Goal: Information Seeking & Learning: Check status

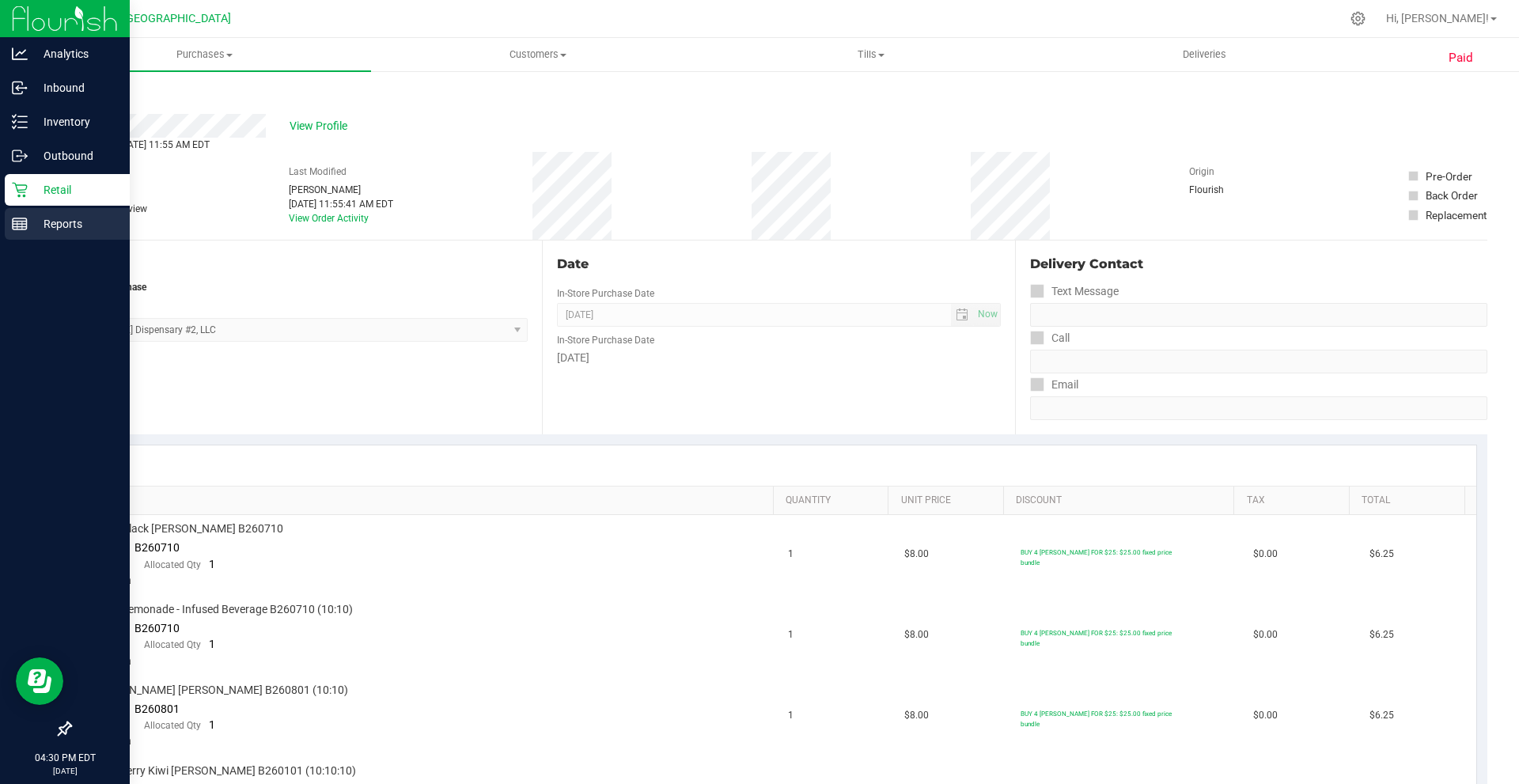
click at [46, 219] on p "Reports" at bounding box center [75, 223] width 95 height 19
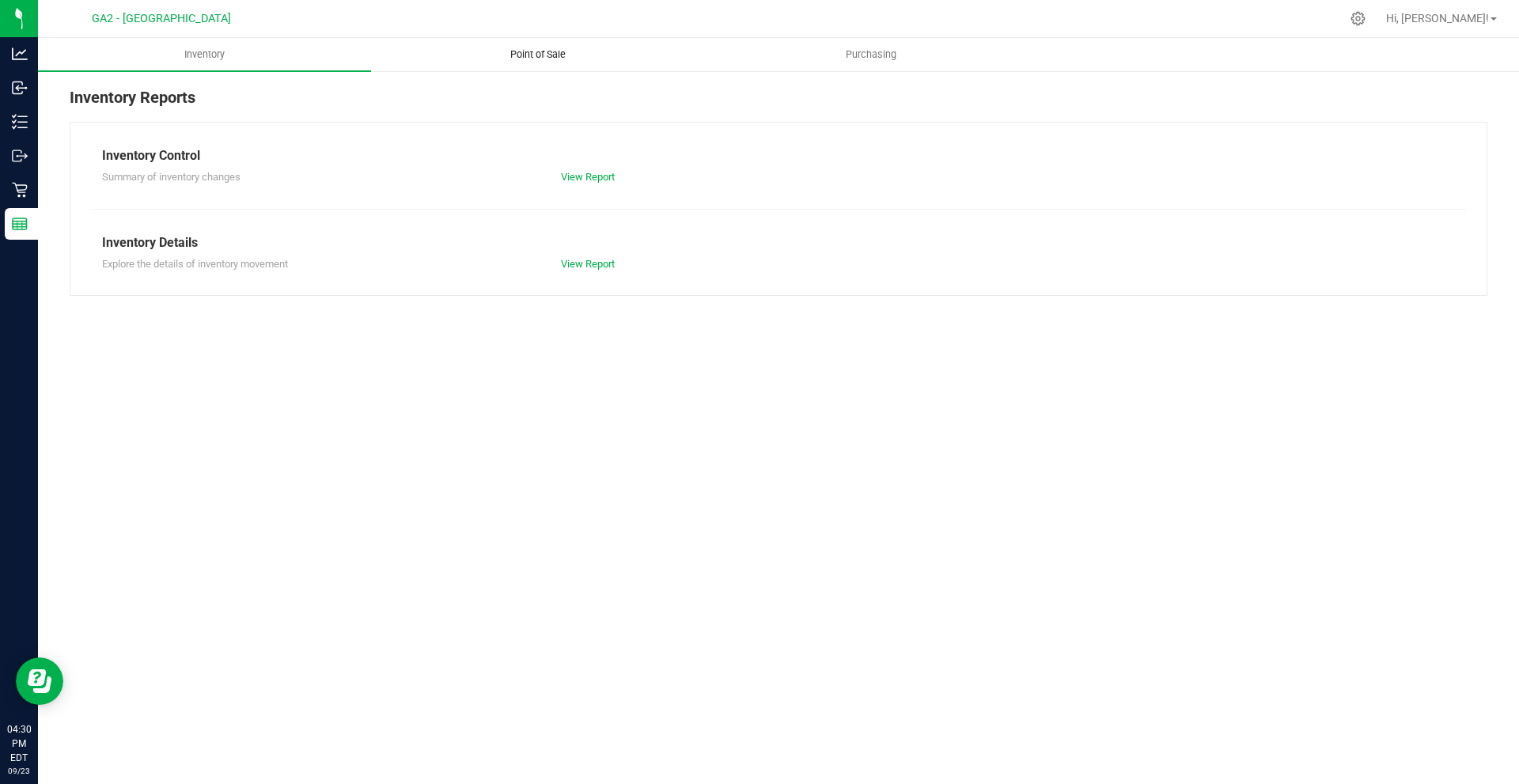
click at [533, 52] on span "Point of Sale" at bounding box center [538, 55] width 99 height 14
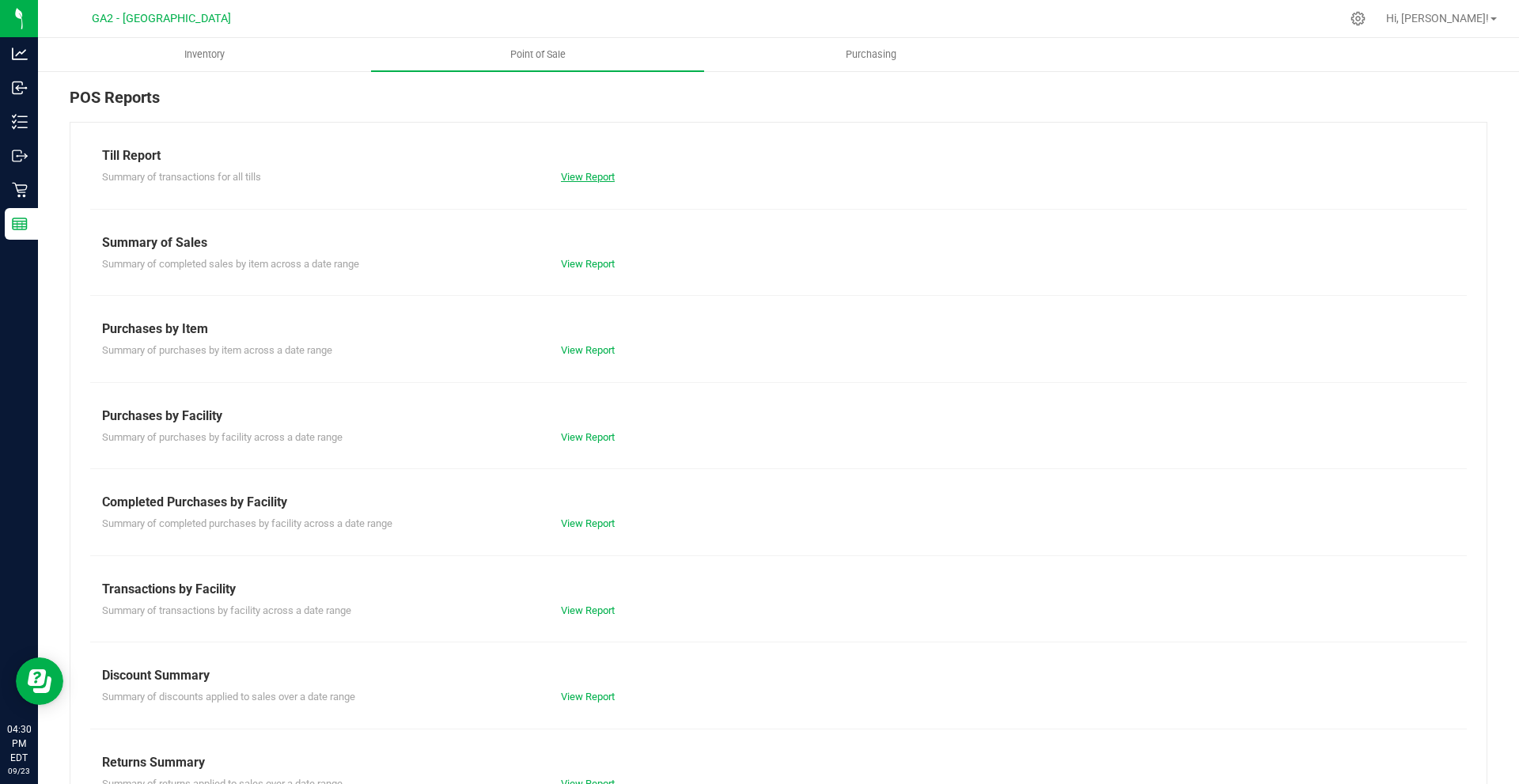
click at [597, 179] on link "View Report" at bounding box center [588, 177] width 54 height 12
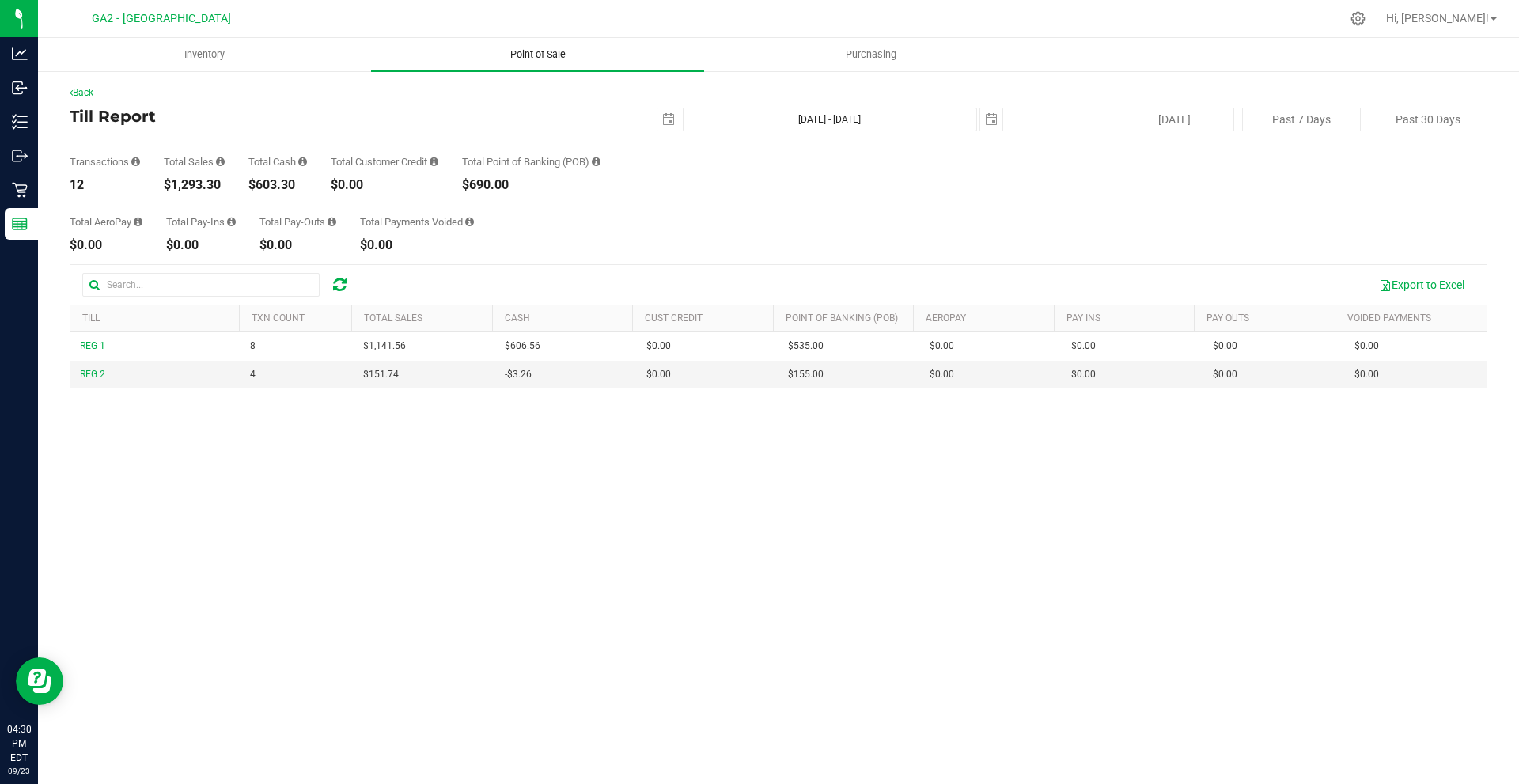
click at [551, 56] on span "Point of Sale" at bounding box center [538, 55] width 99 height 14
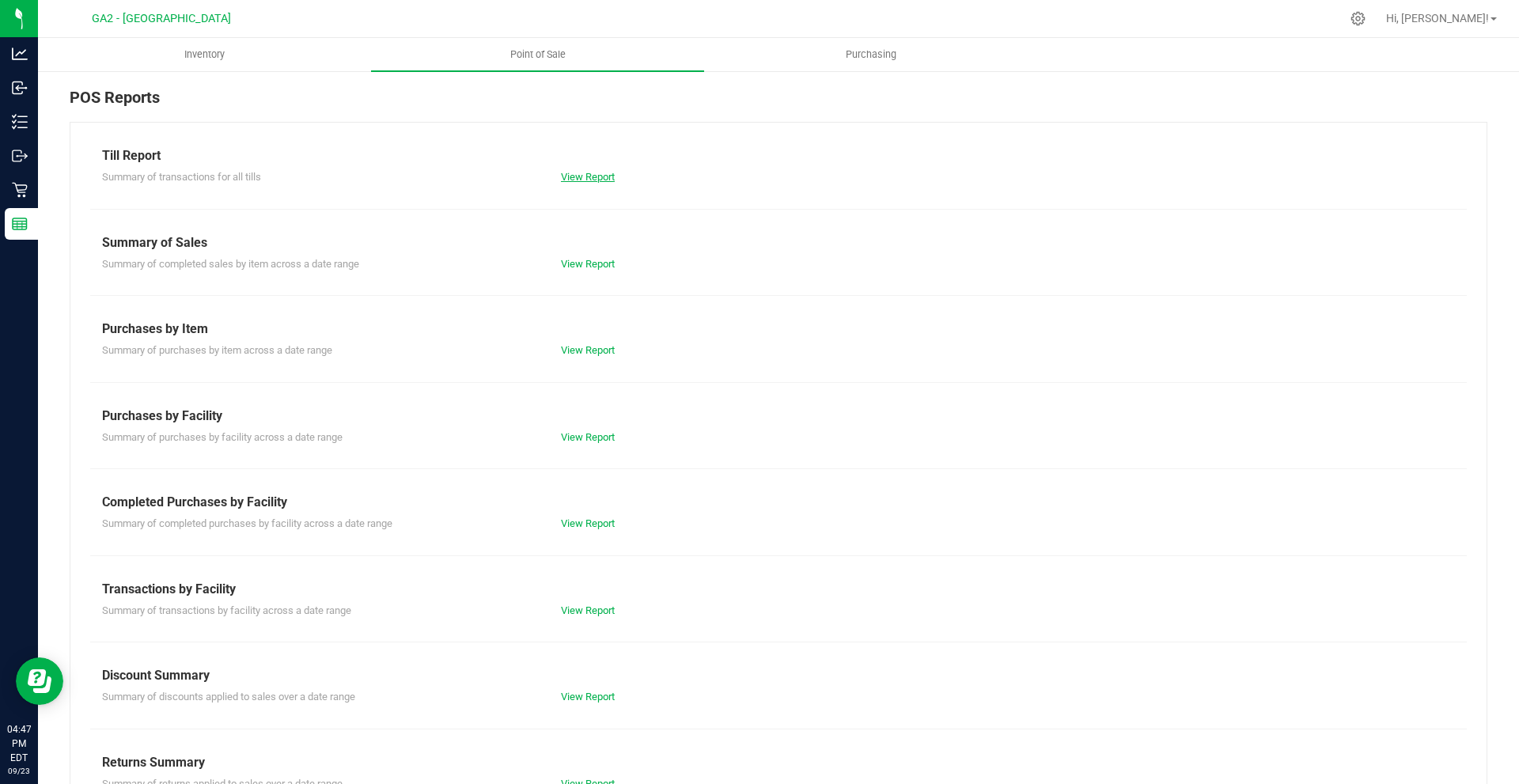
click at [561, 180] on link "View Report" at bounding box center [588, 177] width 54 height 12
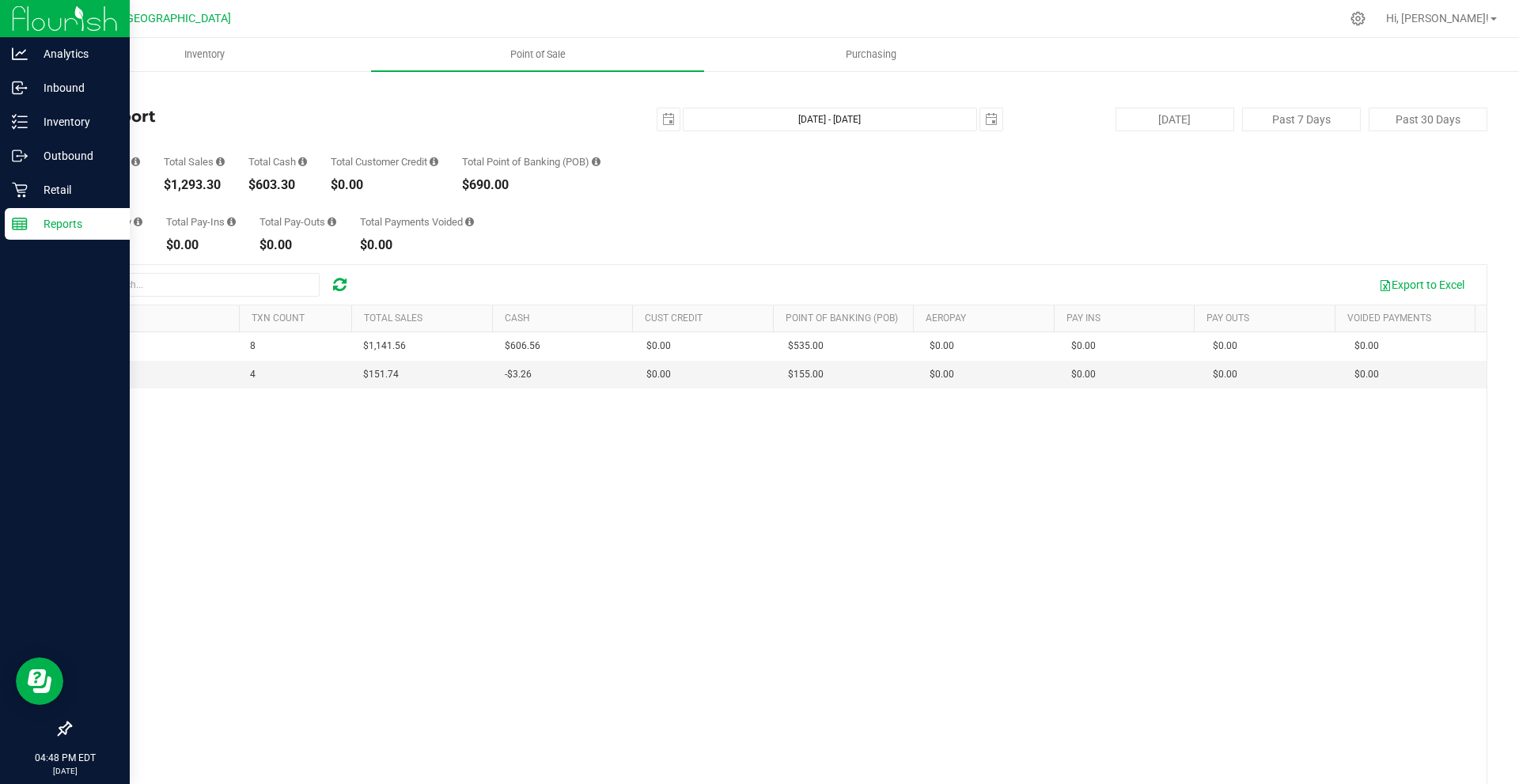
click at [28, 224] on p "Reports" at bounding box center [75, 223] width 95 height 19
